Goal: Task Accomplishment & Management: Manage account settings

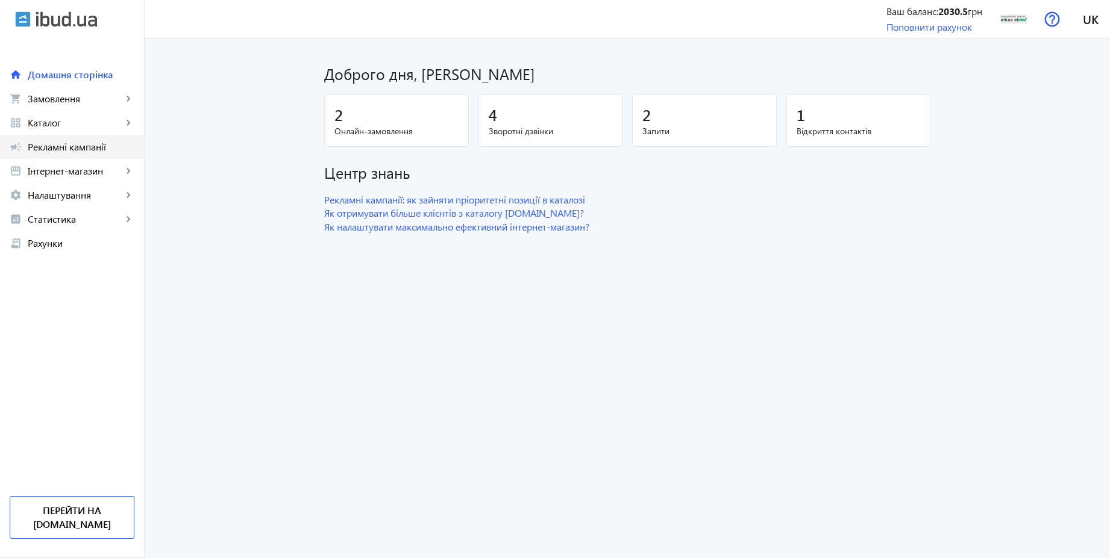
click at [102, 149] on span "Рекламні кампанії" at bounding box center [81, 147] width 107 height 12
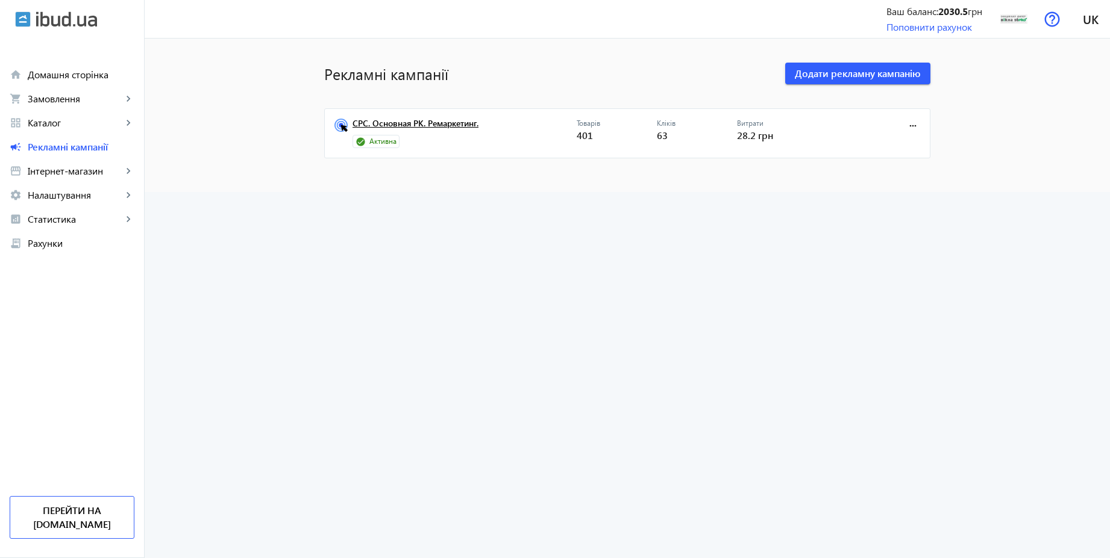
click at [454, 121] on link "CPC. Основная РК. Ремаркетинг." at bounding box center [464, 127] width 224 height 17
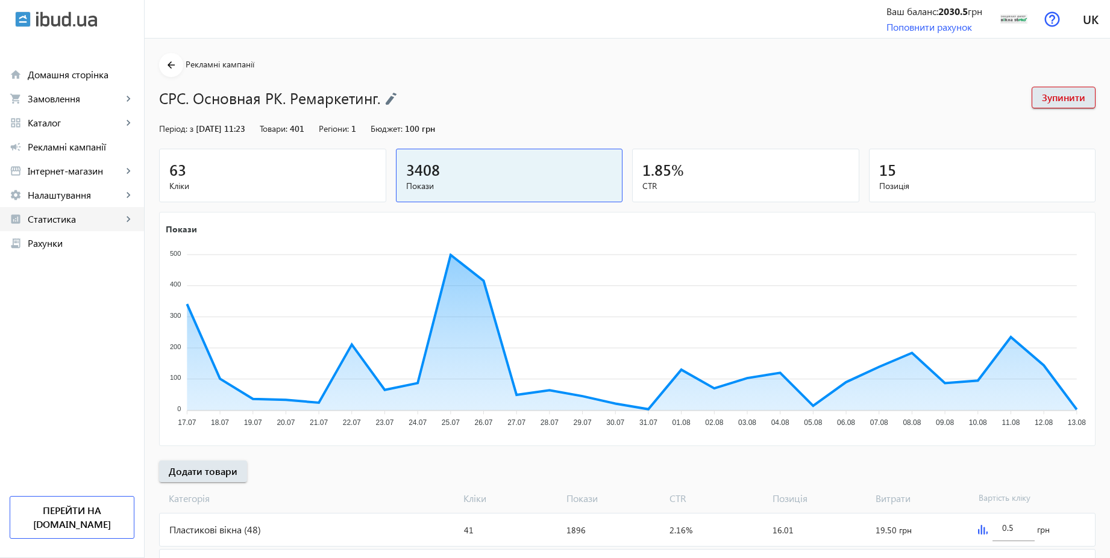
click at [55, 223] on span "Статистика" at bounding box center [75, 219] width 95 height 12
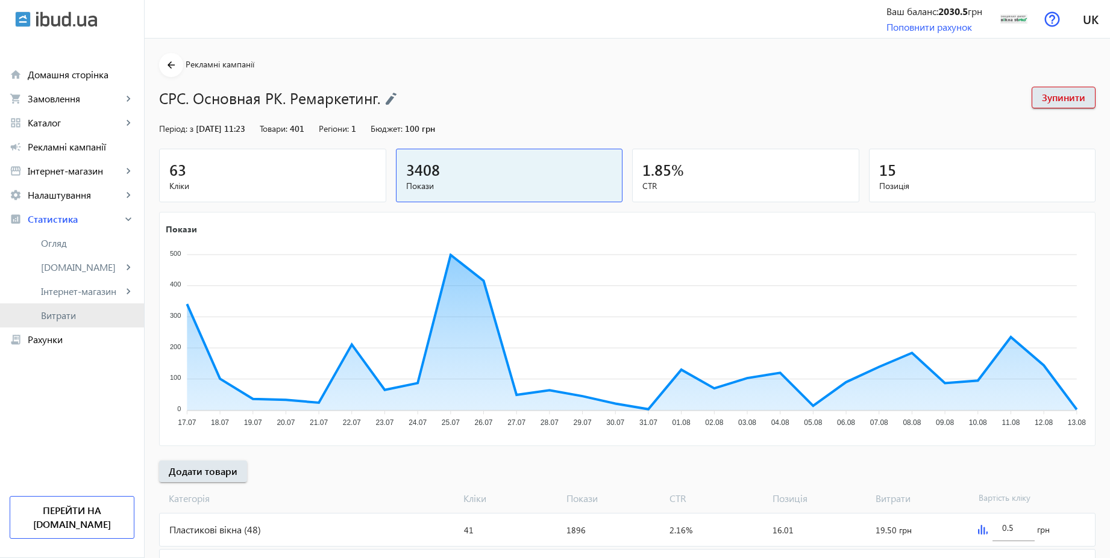
click at [54, 318] on span "Витрати" at bounding box center [87, 316] width 93 height 12
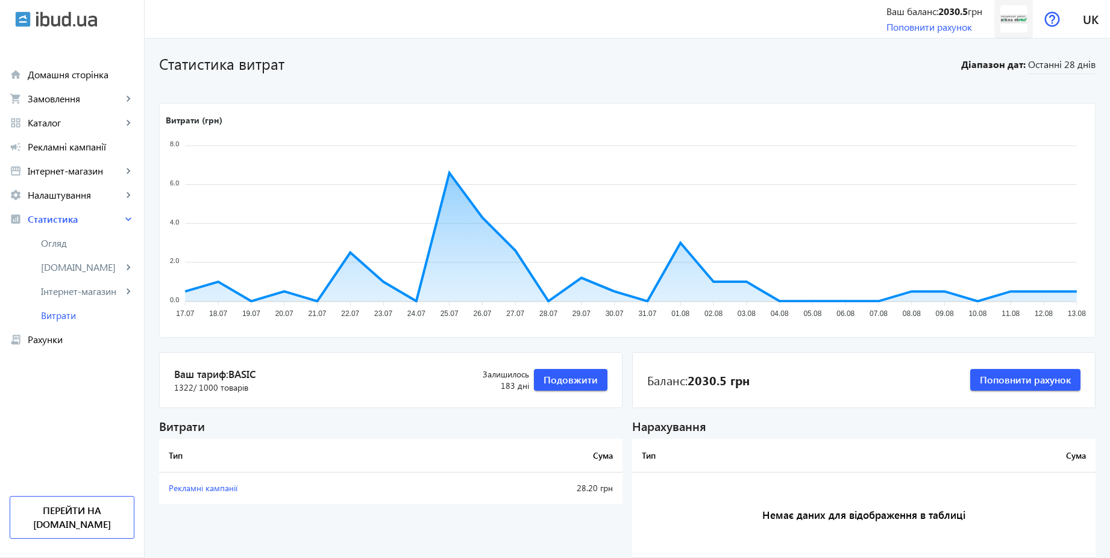
click at [1013, 22] on img at bounding box center [1013, 18] width 27 height 27
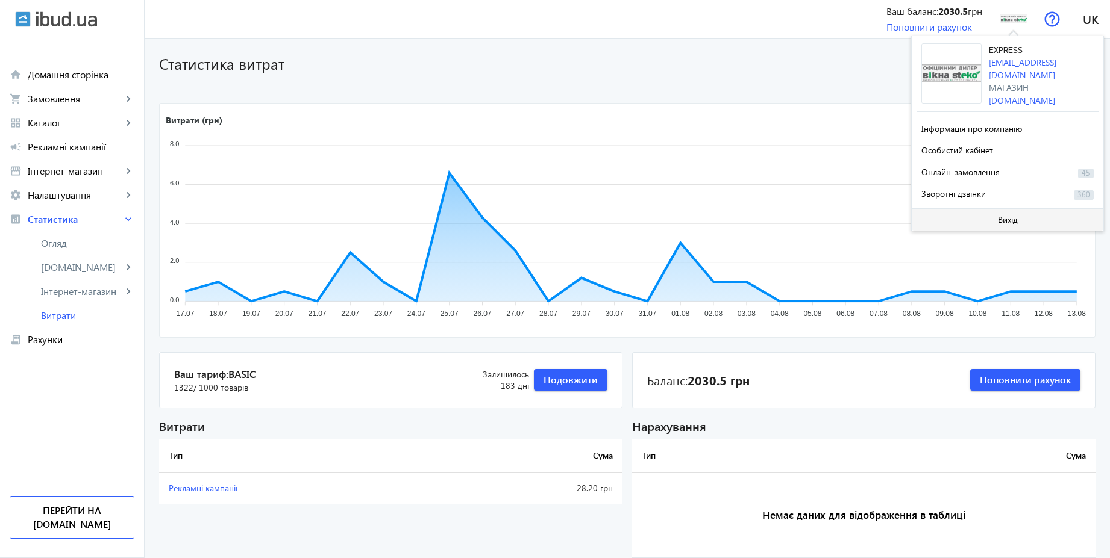
click at [984, 219] on span at bounding box center [1008, 219] width 192 height 29
